Goal: Transaction & Acquisition: Purchase product/service

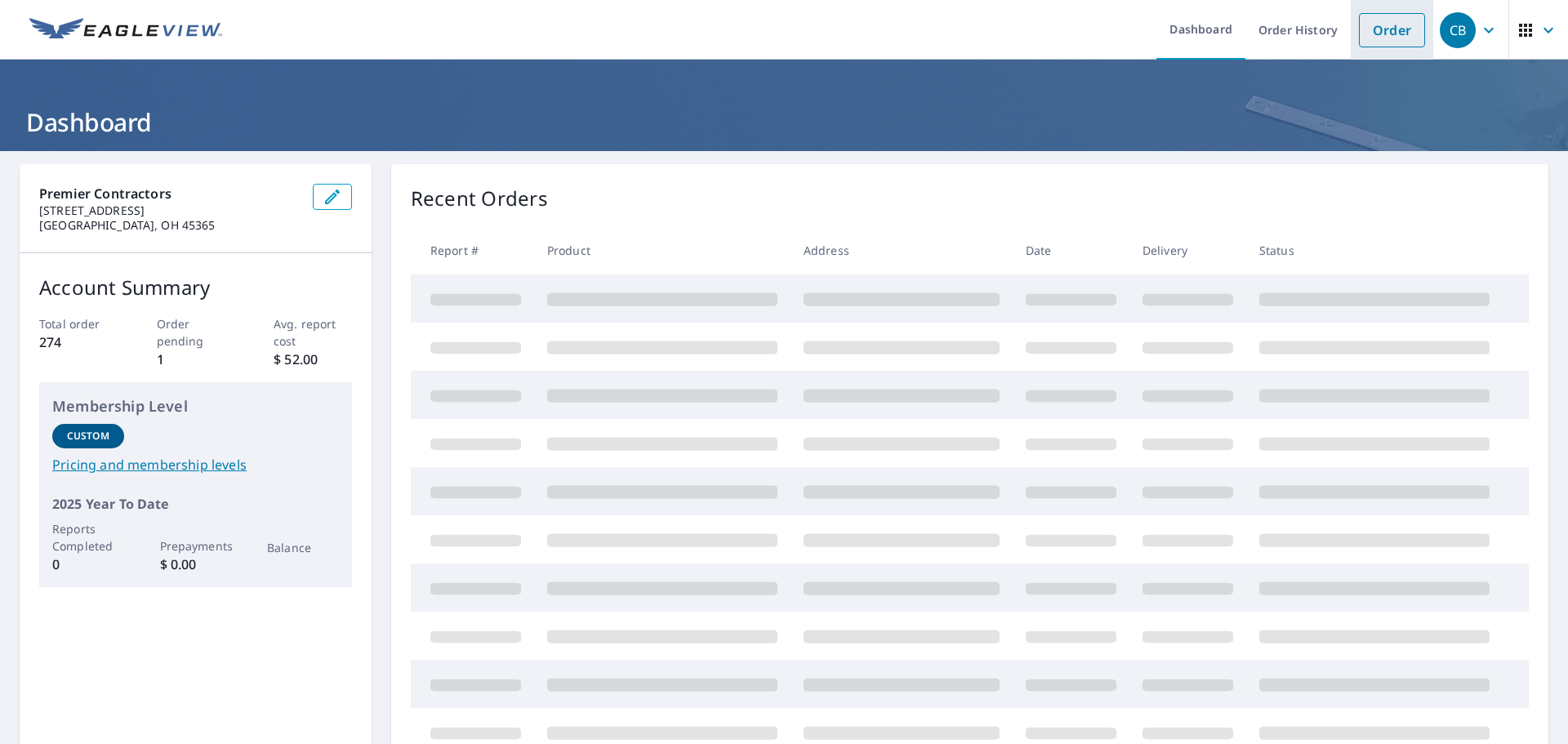
click at [1386, 31] on link "Order" at bounding box center [1391, 30] width 66 height 34
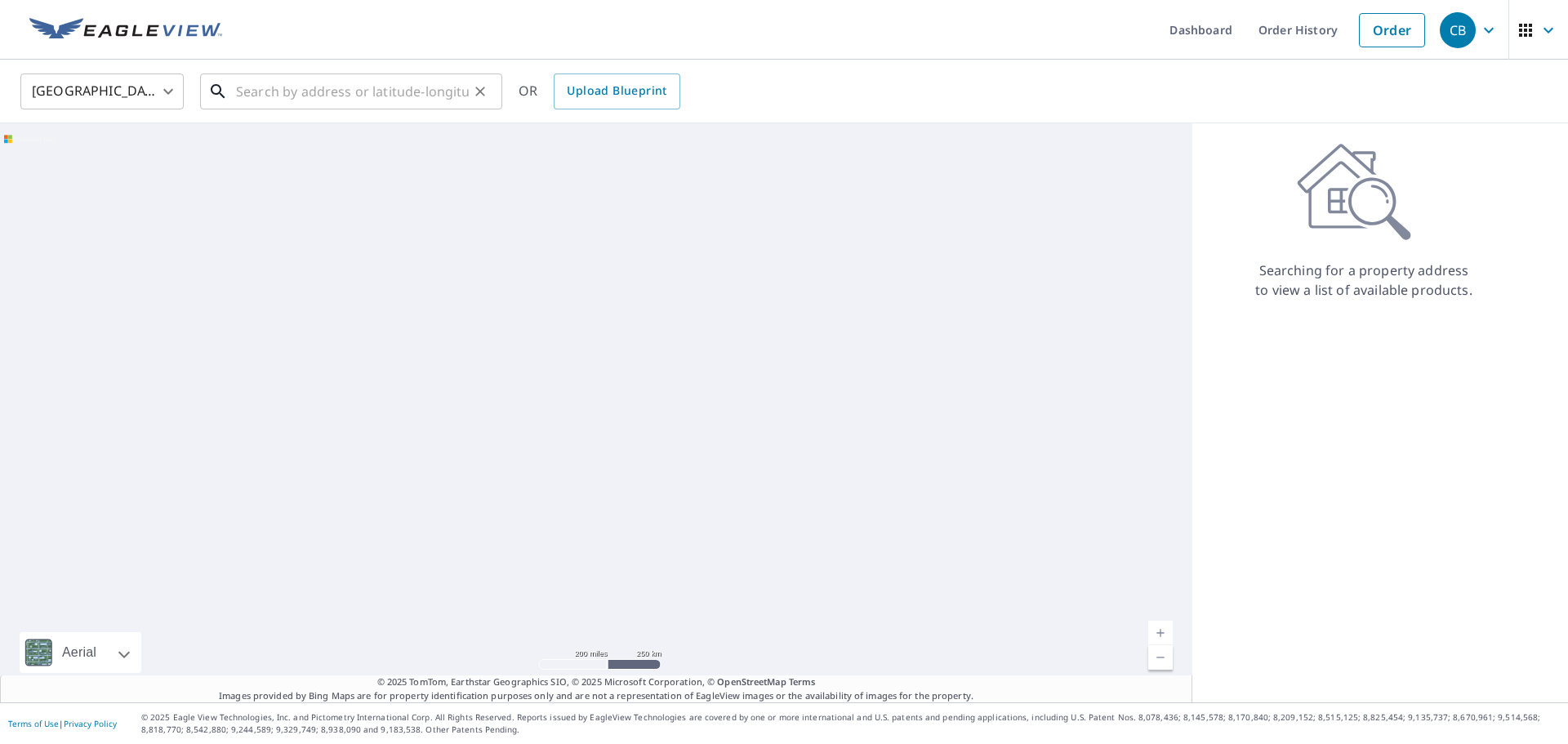
click at [261, 84] on input "text" at bounding box center [352, 91] width 232 height 45
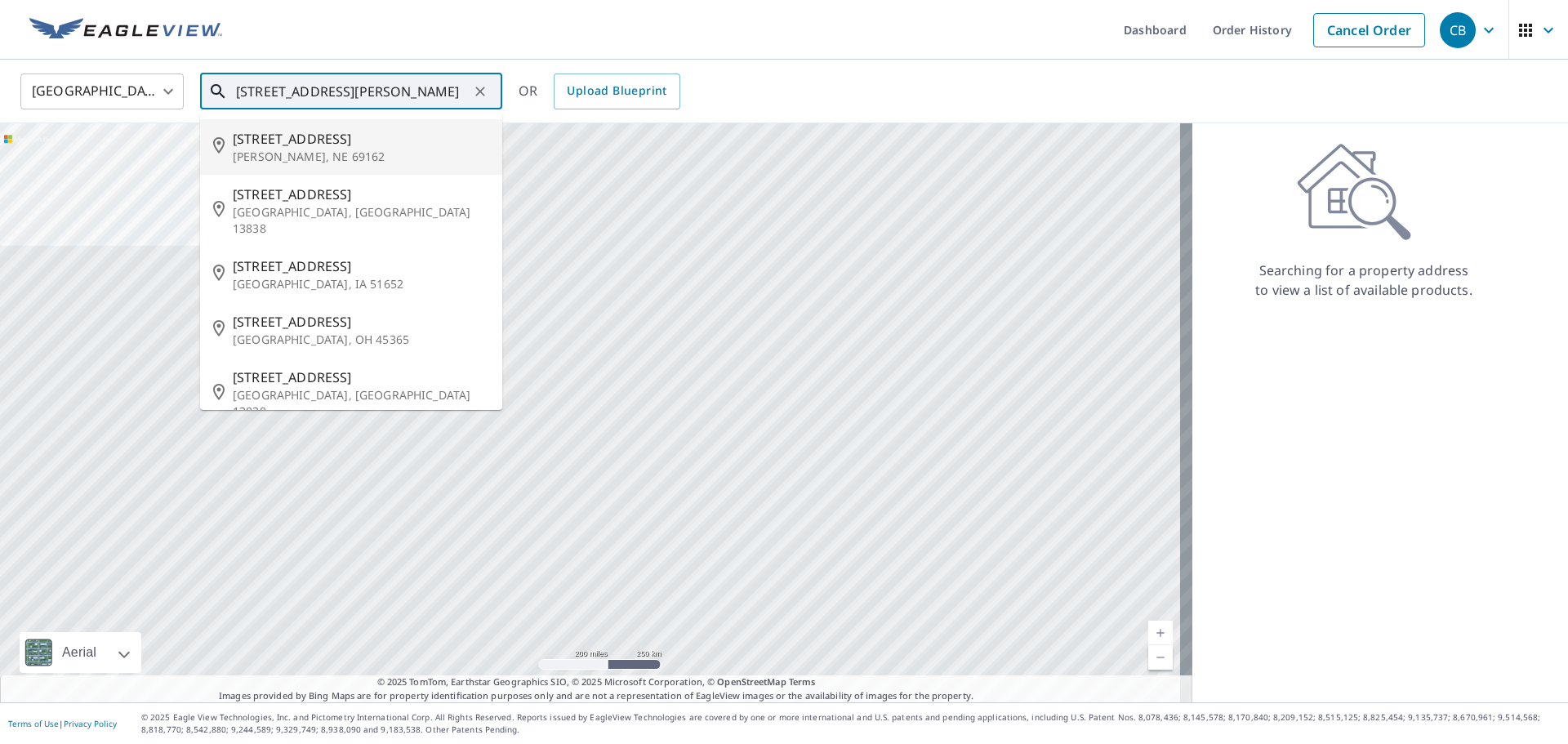
drag, startPoint x: 278, startPoint y: 91, endPoint x: 261, endPoint y: 94, distance: 17.3
click at [261, 94] on input "[STREET_ADDRESS][PERSON_NAME]" at bounding box center [352, 91] width 232 height 45
click at [391, 95] on input "[STREET_ADDRESS][PERSON_NAME]" at bounding box center [352, 91] width 232 height 45
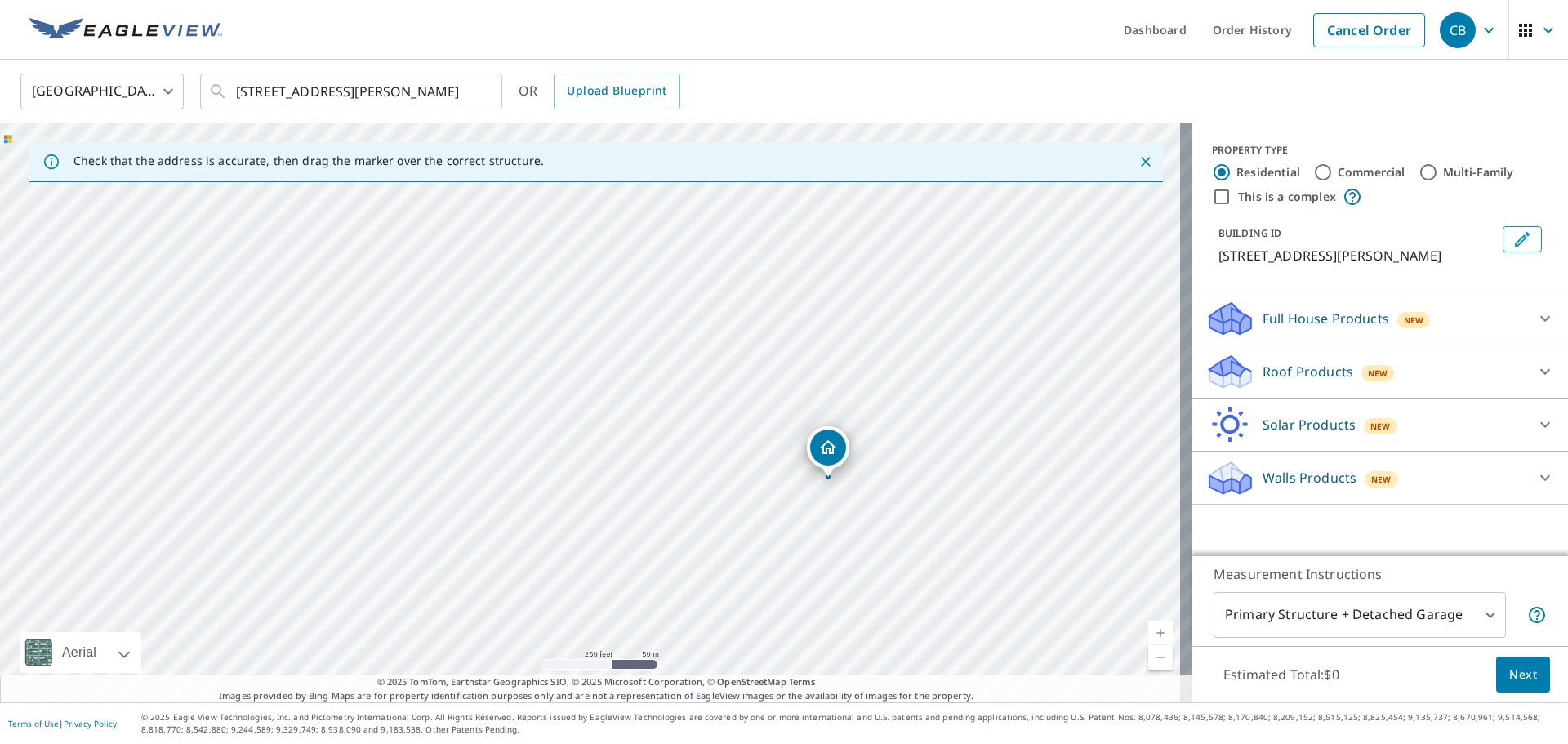
click at [1536, 370] on icon at bounding box center [1545, 372] width 19 height 19
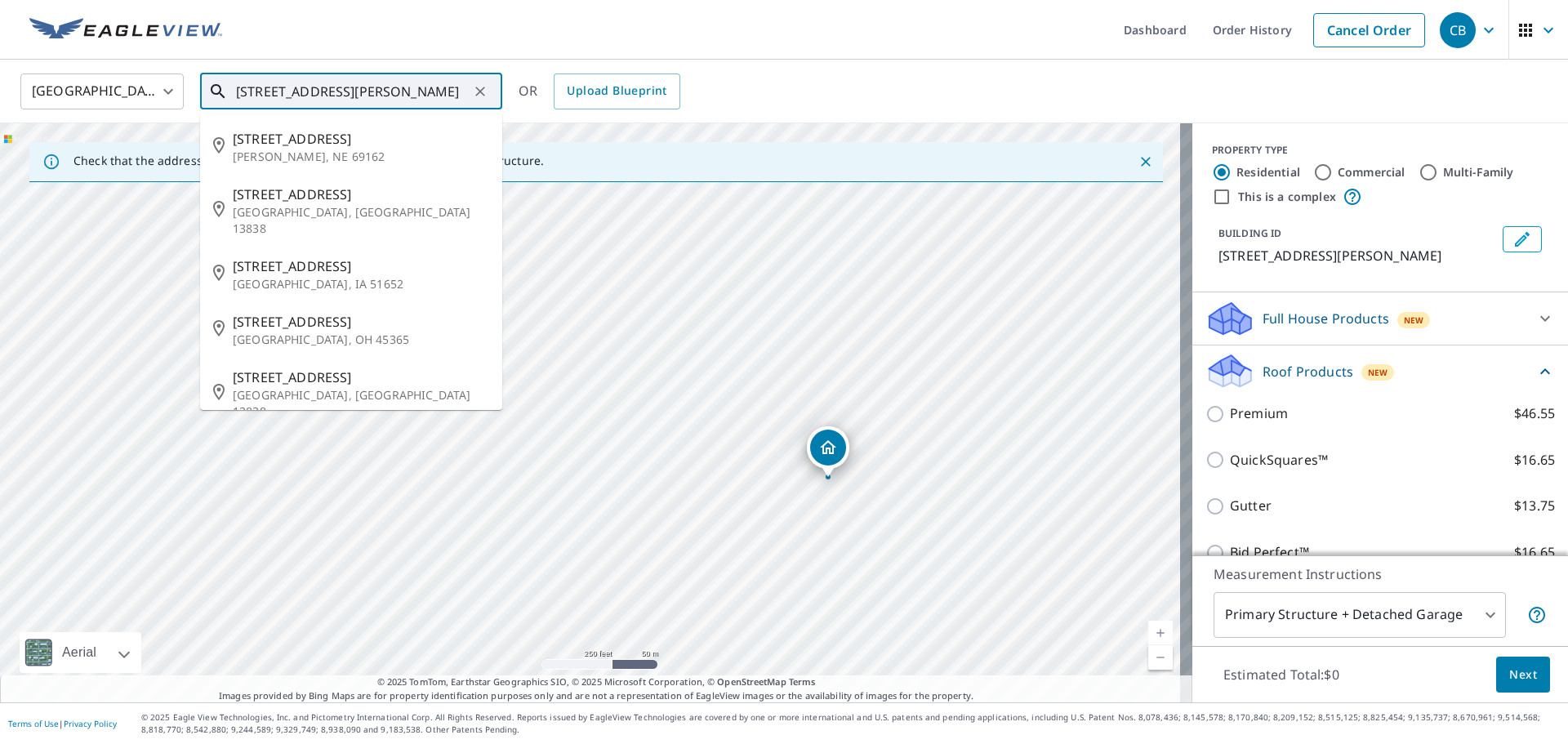
click at [262, 86] on input "[STREET_ADDRESS][PERSON_NAME]" at bounding box center [352, 91] width 232 height 45
click at [373, 93] on input "[STREET_ADDRESS][PERSON_NAME]" at bounding box center [352, 91] width 232 height 45
type input "[STREET_ADDRESS][PERSON_NAME]"
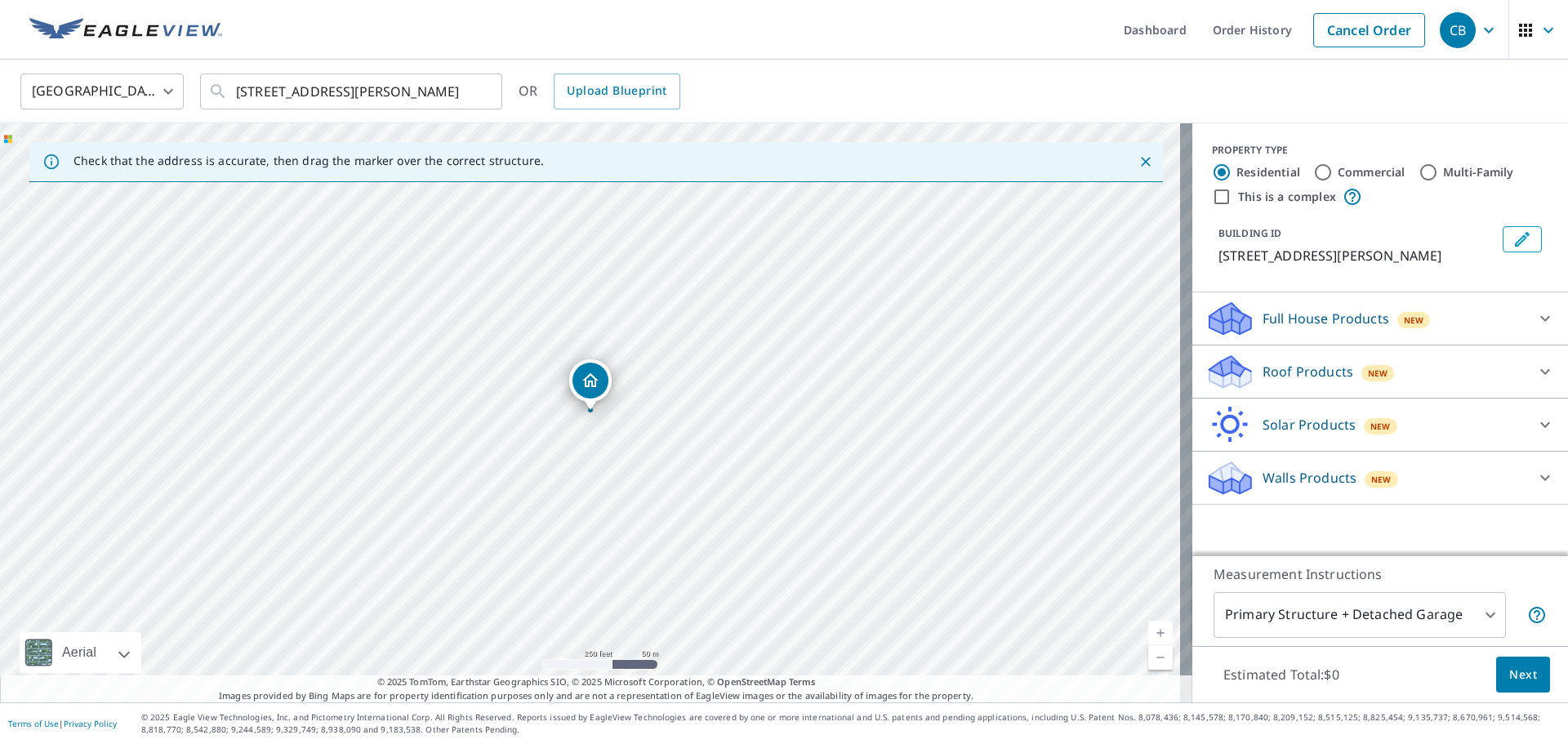
click at [1424, 374] on div "Roof Products New" at bounding box center [1365, 372] width 320 height 38
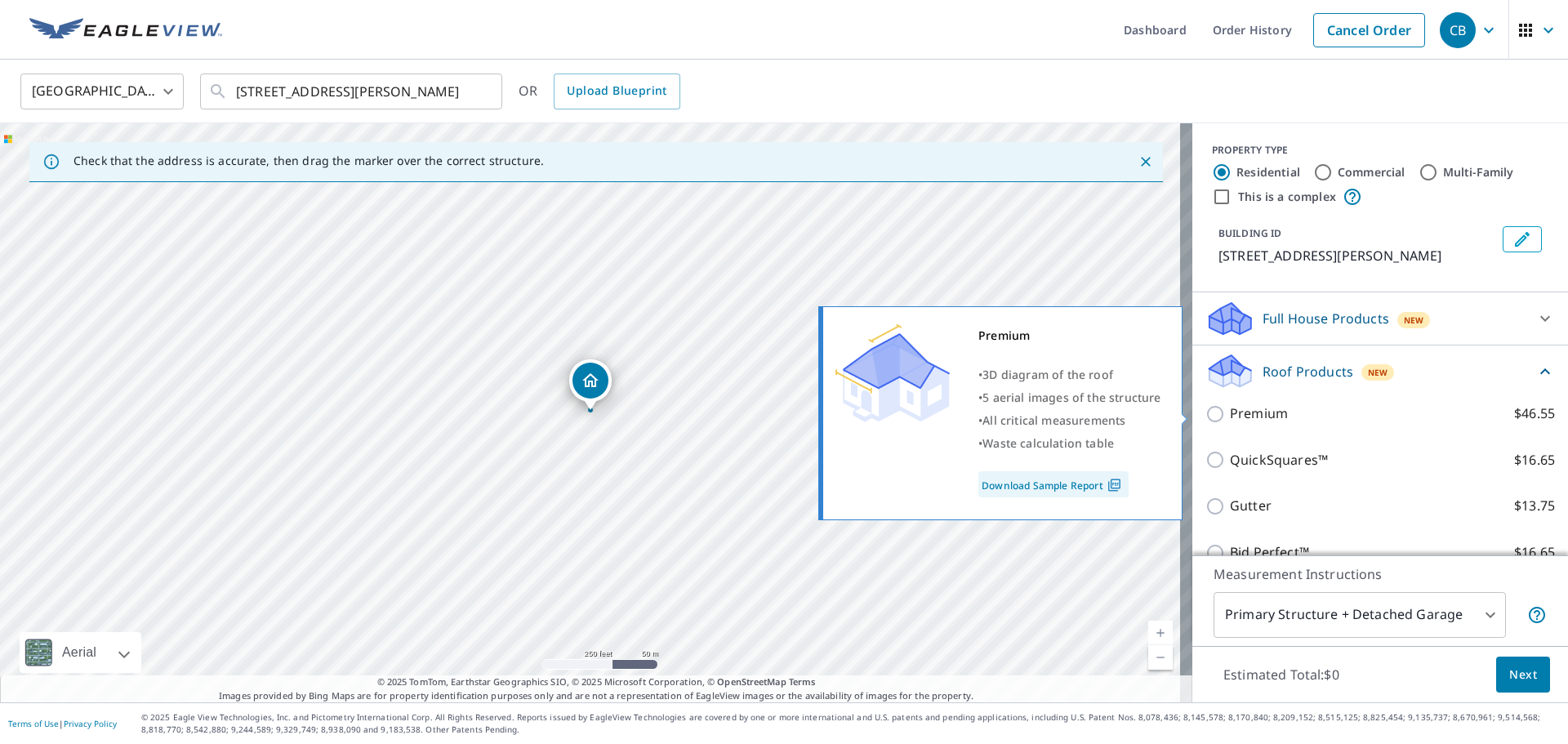
click at [1403, 416] on label "Premium $46.55" at bounding box center [1392, 414] width 325 height 20
click at [1230, 416] on input "Premium $46.55" at bounding box center [1217, 413] width 24 height 19
checkbox input "true"
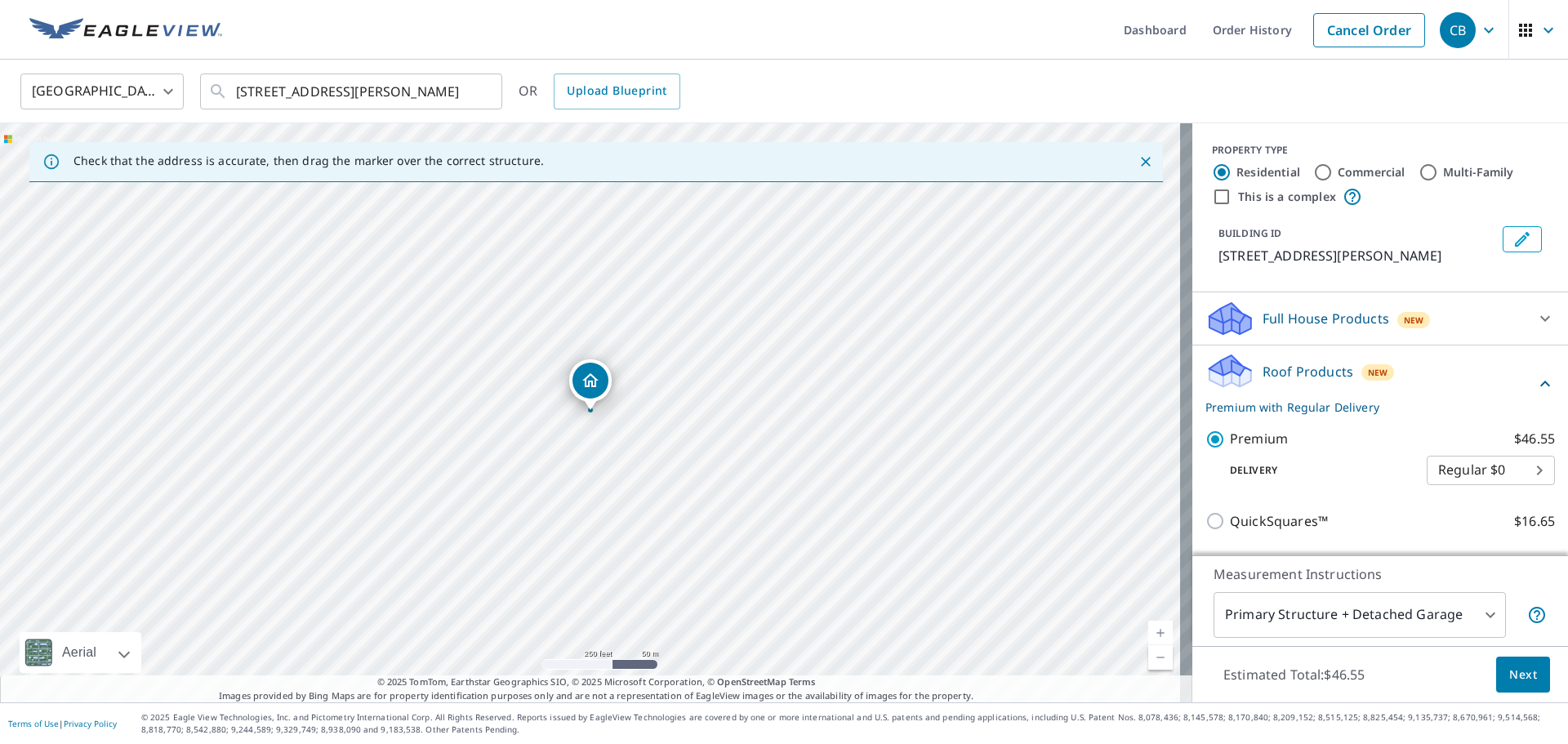
click at [1509, 675] on span "Next" at bounding box center [1523, 675] width 28 height 20
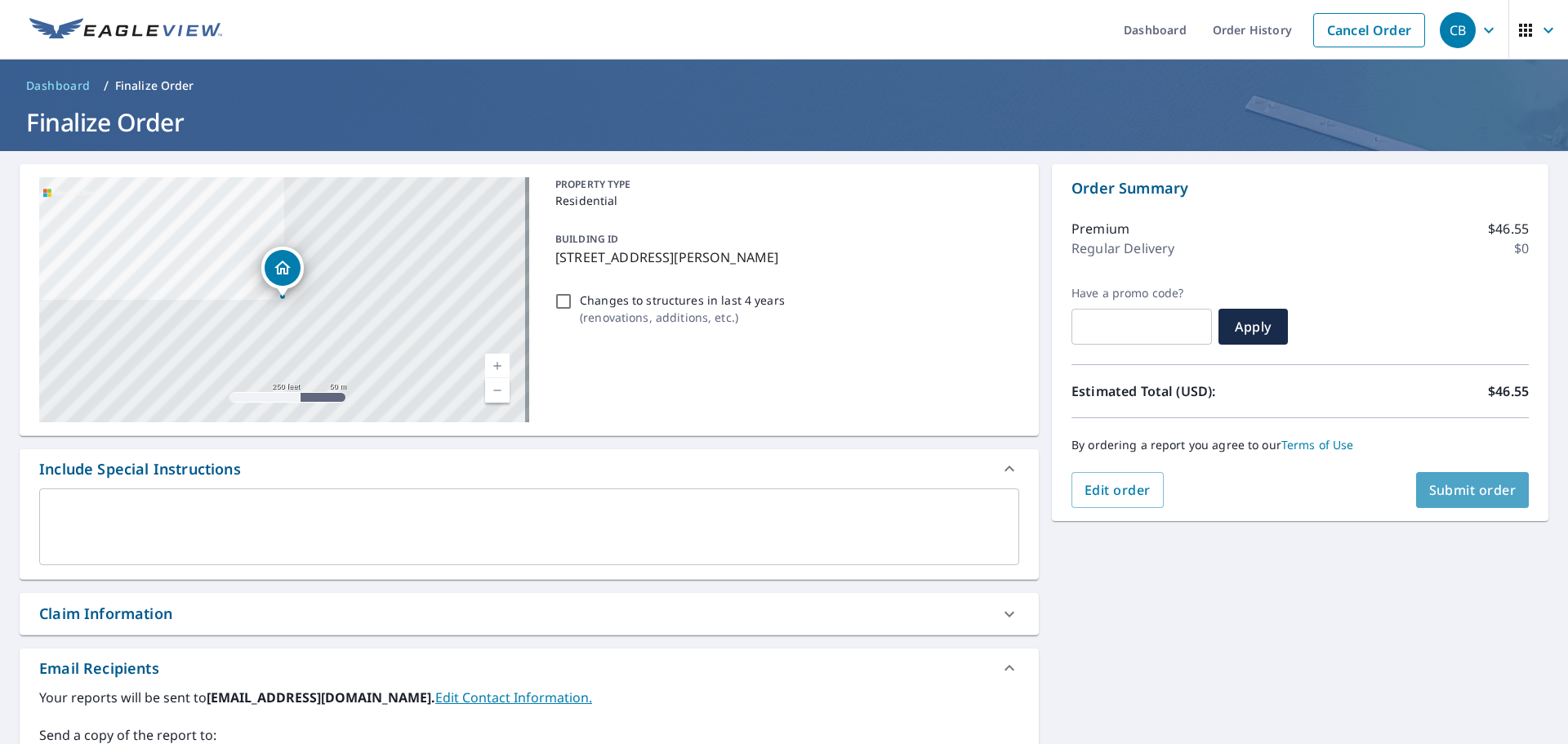
click at [1429, 494] on span "Submit order" at bounding box center [1473, 489] width 87 height 18
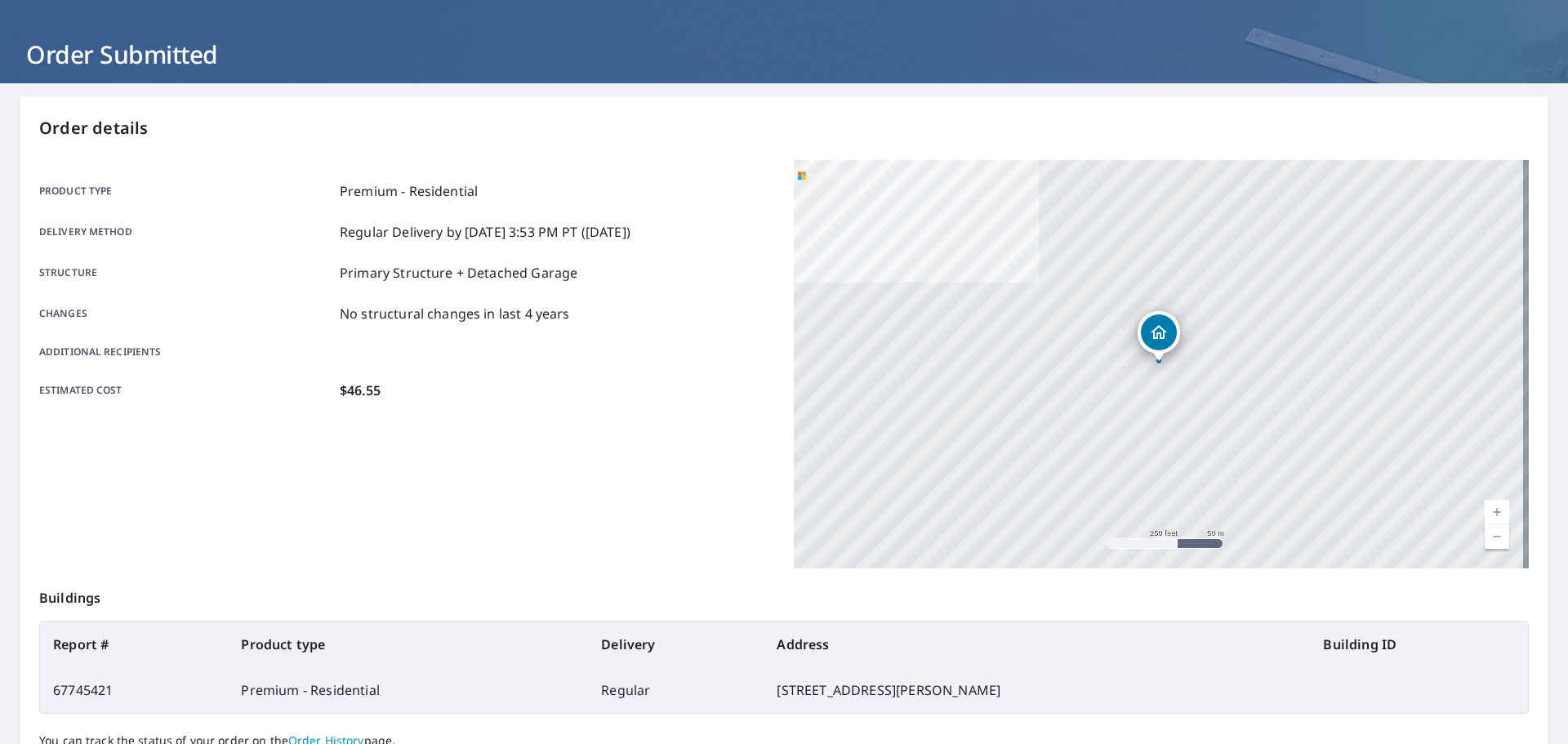
scroll to position [218, 0]
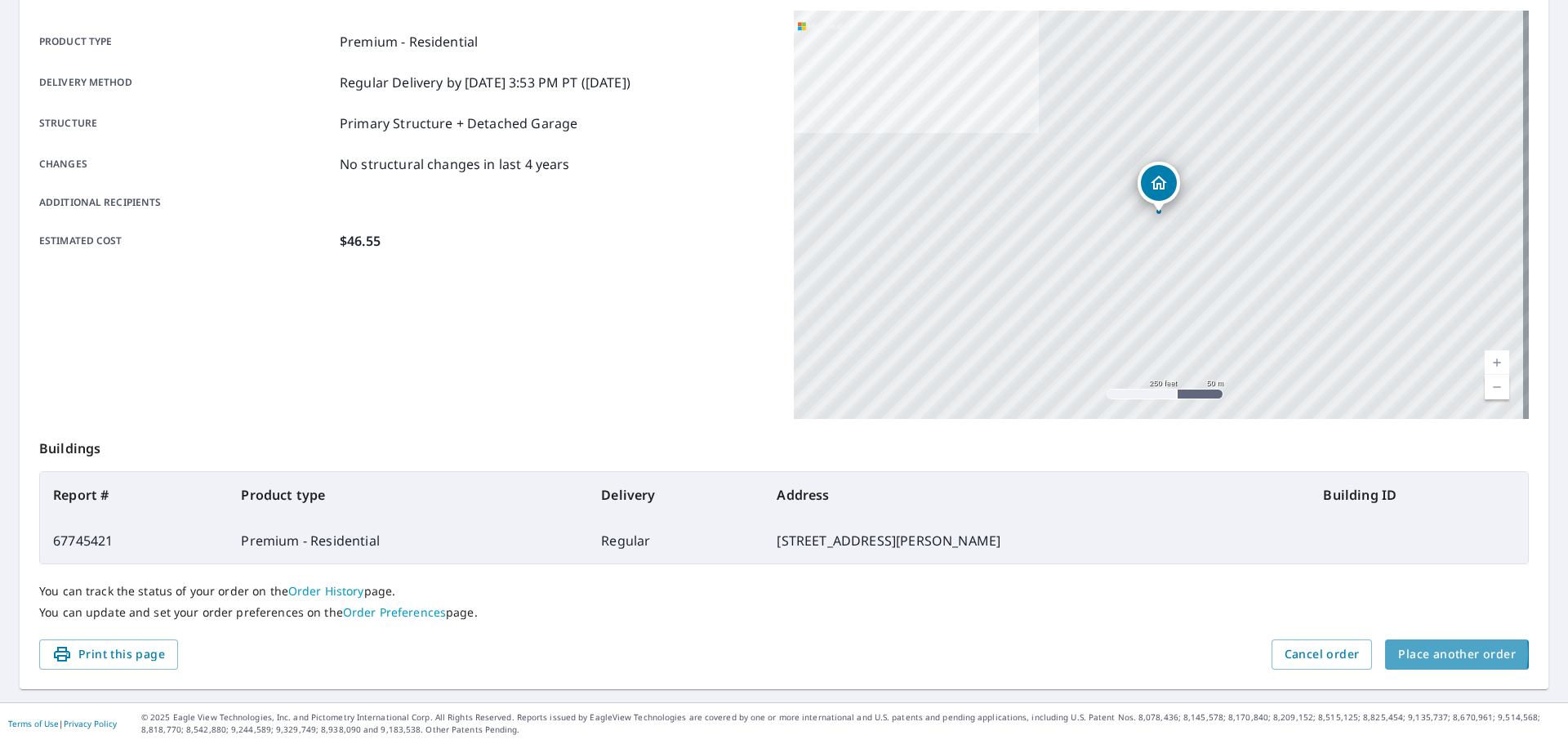
click at [1410, 653] on span "Place another order" at bounding box center [1456, 655] width 118 height 20
